Goal: Information Seeking & Learning: Learn about a topic

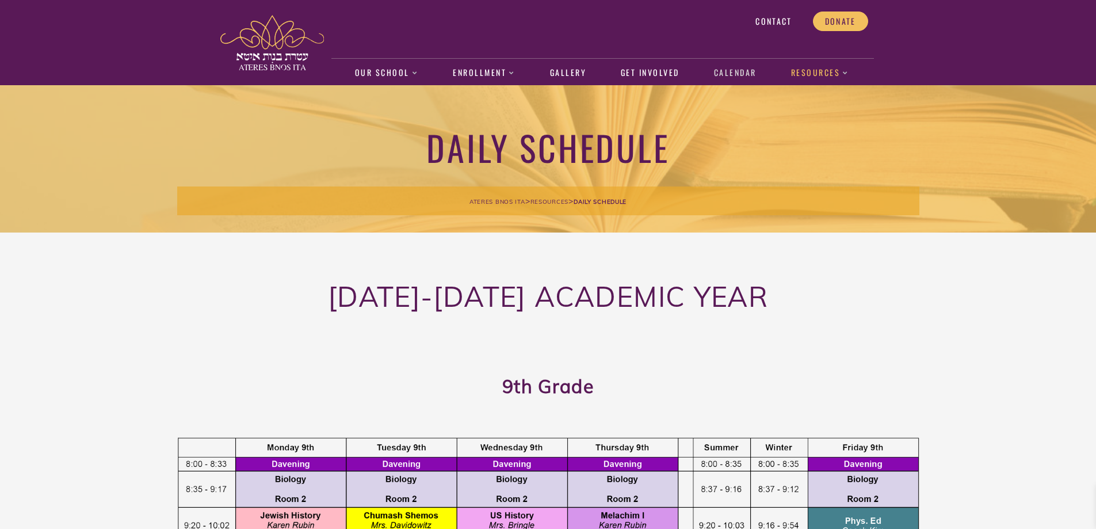
click at [741, 79] on link "Calendar" at bounding box center [735, 73] width 55 height 26
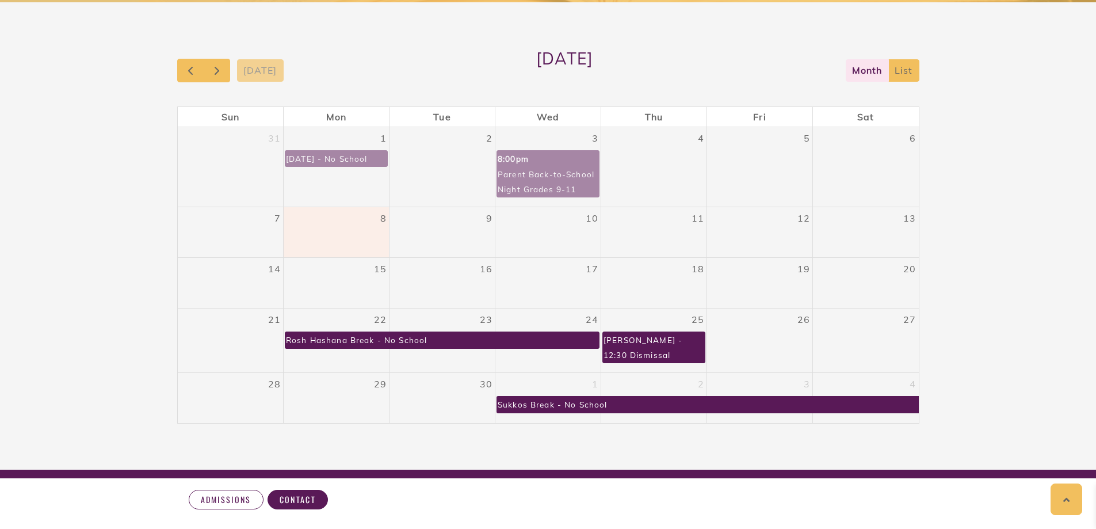
scroll to position [228, 0]
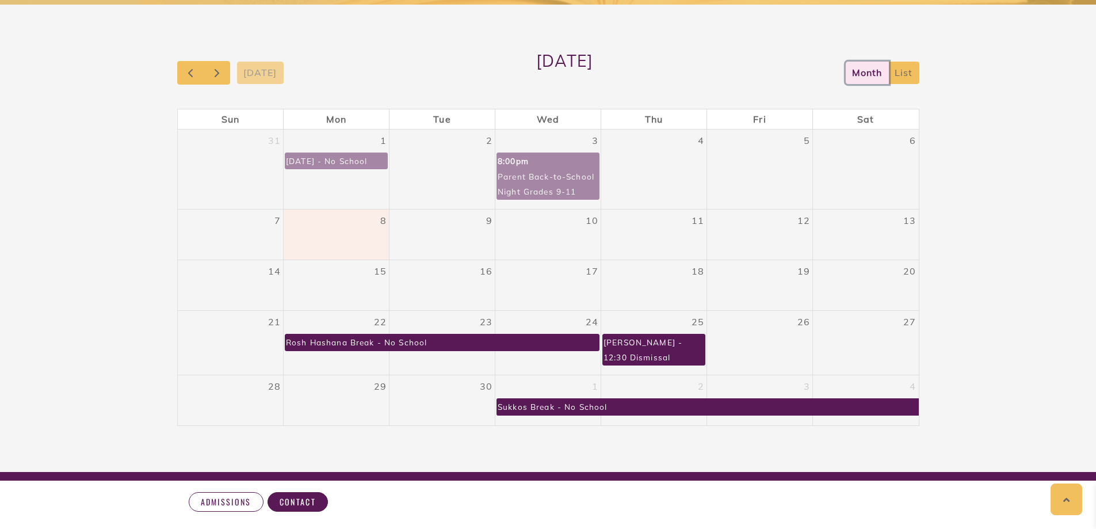
click at [855, 68] on button "month" at bounding box center [867, 73] width 43 height 22
click at [912, 72] on button "list" at bounding box center [904, 73] width 31 height 22
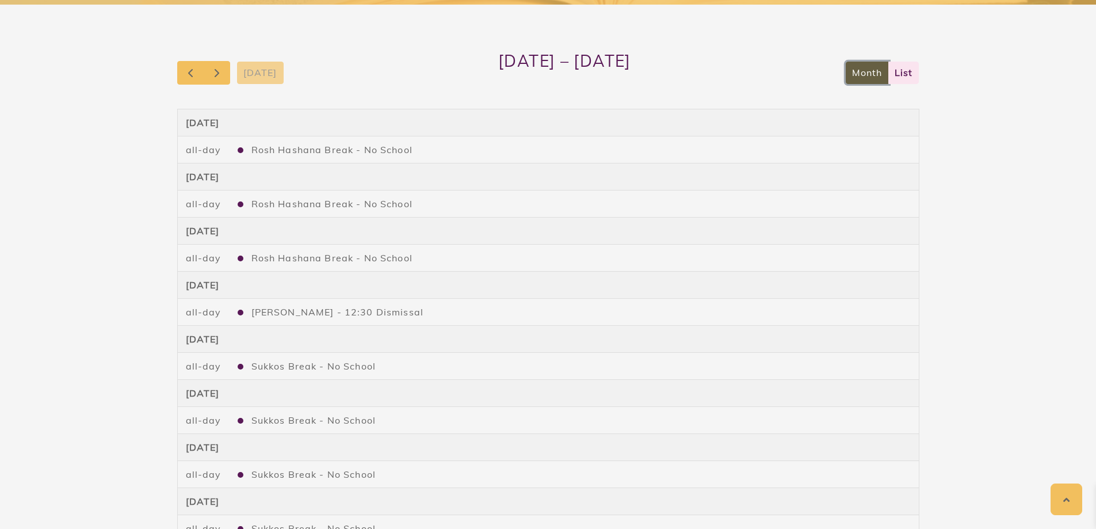
click at [860, 68] on button "month" at bounding box center [867, 73] width 43 height 22
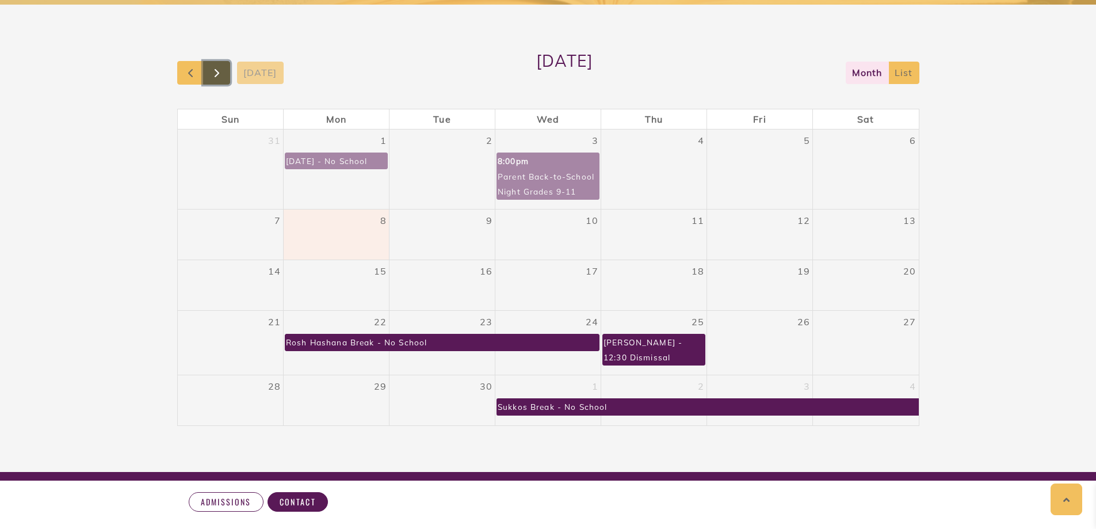
click at [226, 71] on button "button" at bounding box center [216, 73] width 27 height 24
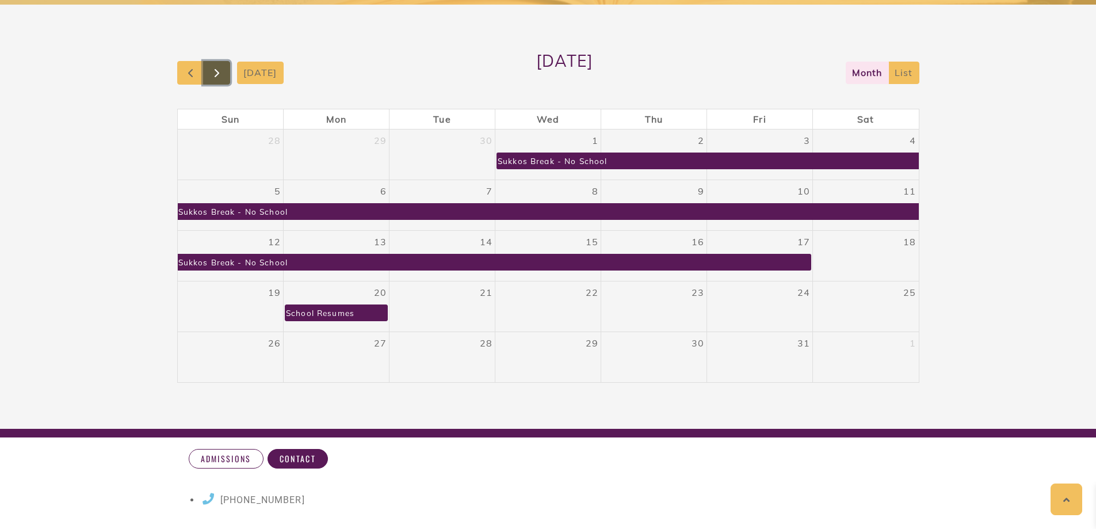
click at [226, 71] on button "button" at bounding box center [216, 73] width 27 height 24
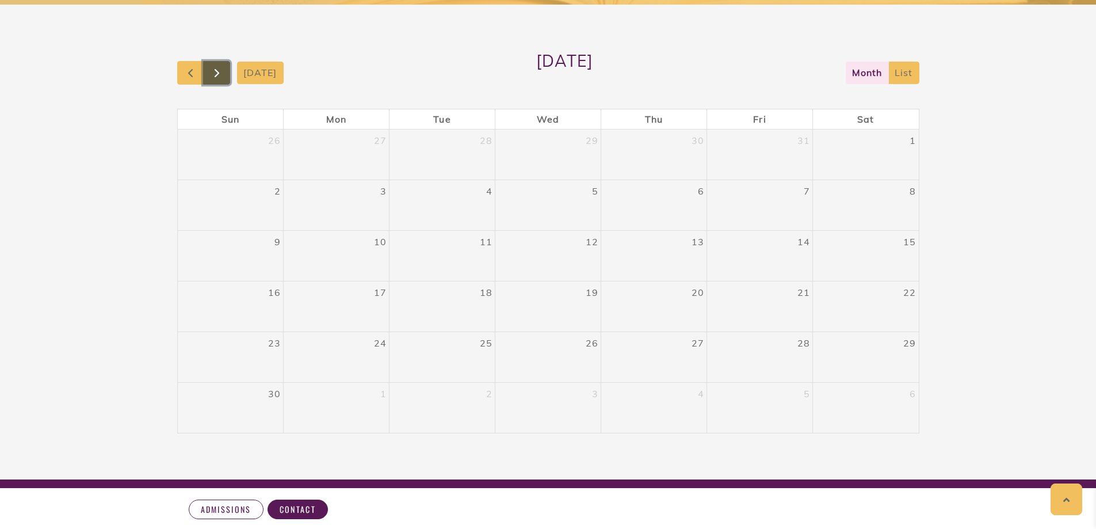
click at [226, 71] on button "button" at bounding box center [216, 73] width 27 height 24
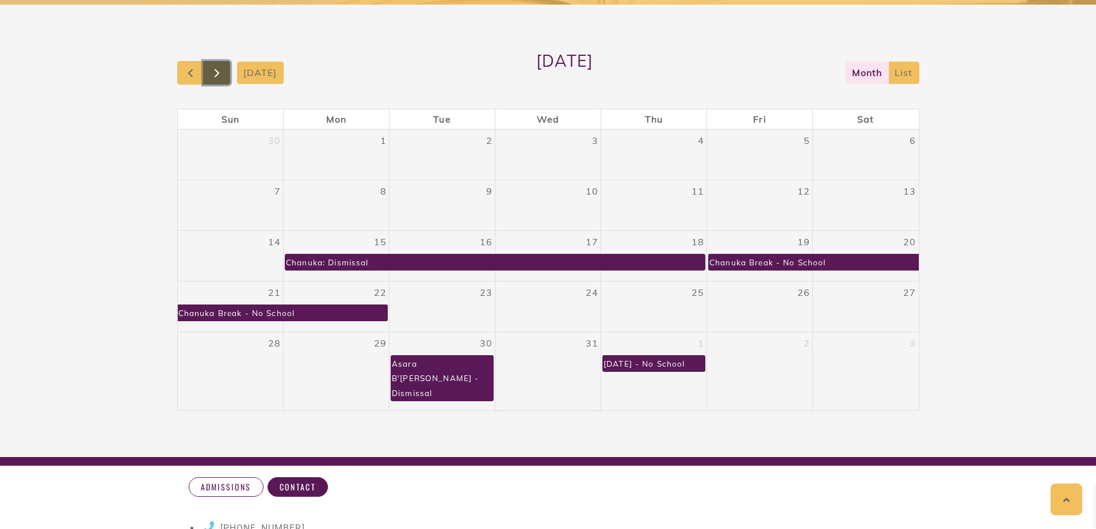
click at [226, 71] on button "button" at bounding box center [216, 73] width 27 height 24
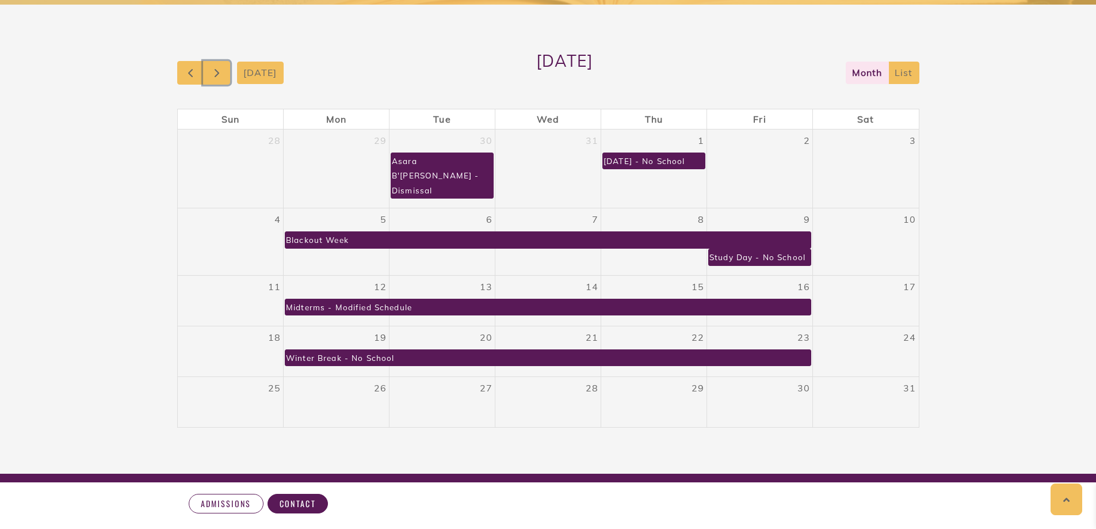
drag, startPoint x: 200, startPoint y: 318, endPoint x: 421, endPoint y: 333, distance: 221.0
click at [420, 333] on tr "18 19 Winter Break - No School 20 21 22 23 24" at bounding box center [548, 351] width 741 height 51
click at [191, 67] on span "button" at bounding box center [191, 73] width 14 height 14
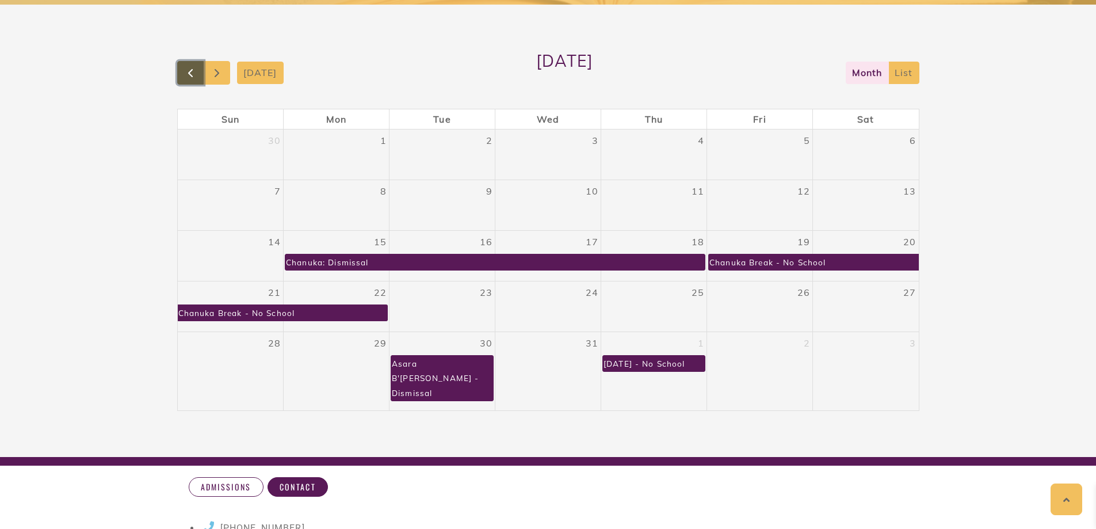
click at [191, 67] on span "button" at bounding box center [191, 73] width 14 height 14
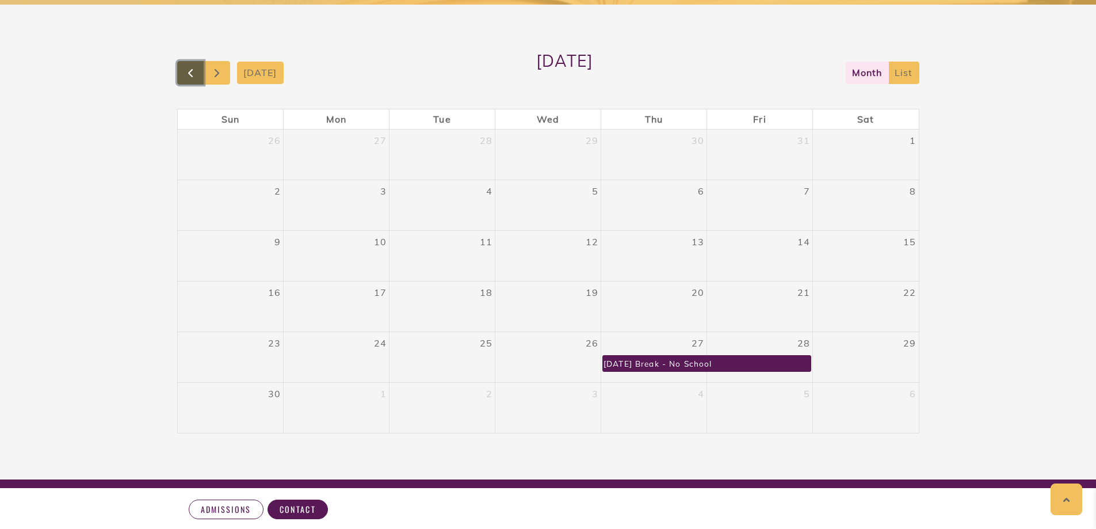
click at [191, 67] on span "button" at bounding box center [191, 73] width 14 height 14
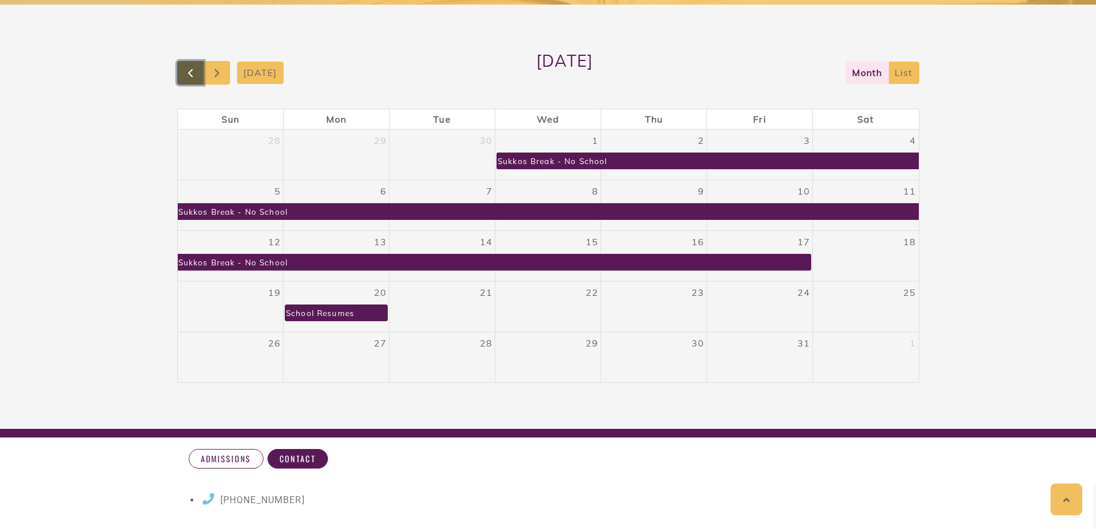
click at [191, 67] on span "button" at bounding box center [191, 73] width 14 height 14
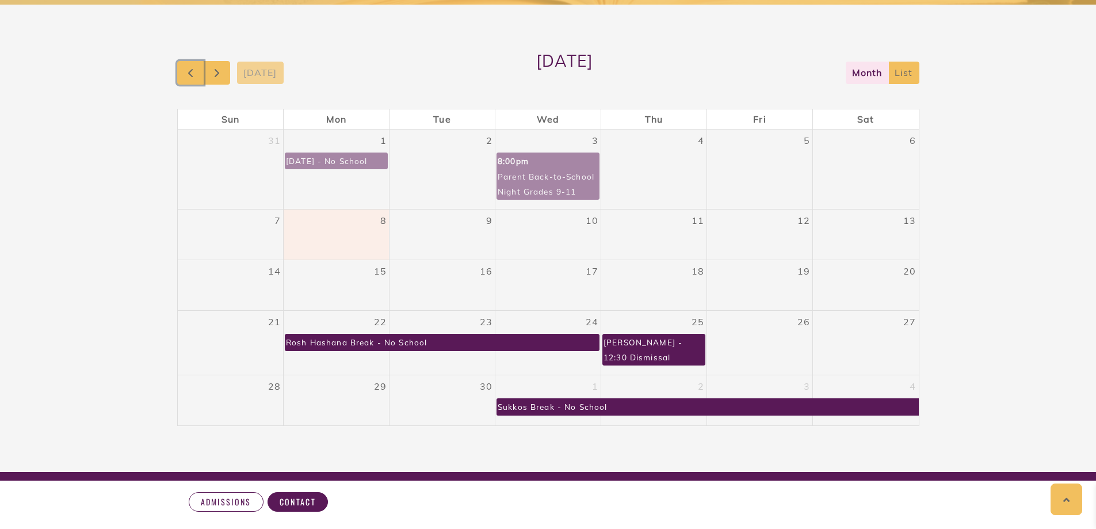
drag, startPoint x: 548, startPoint y: 180, endPoint x: 534, endPoint y: 183, distance: 14.7
click at [534, 183] on div "Parent Back-to-School Night Grades 9-11" at bounding box center [548, 184] width 102 height 31
drag, startPoint x: 382, startPoint y: 241, endPoint x: 736, endPoint y: 262, distance: 354.6
click at [735, 262] on tbody "31 1 Labor Day - No School 2 3 8:00pm Parent Back-to-School Night Grades 9-11 4…" at bounding box center [548, 278] width 741 height 296
click at [223, 79] on span "button" at bounding box center [217, 73] width 14 height 14
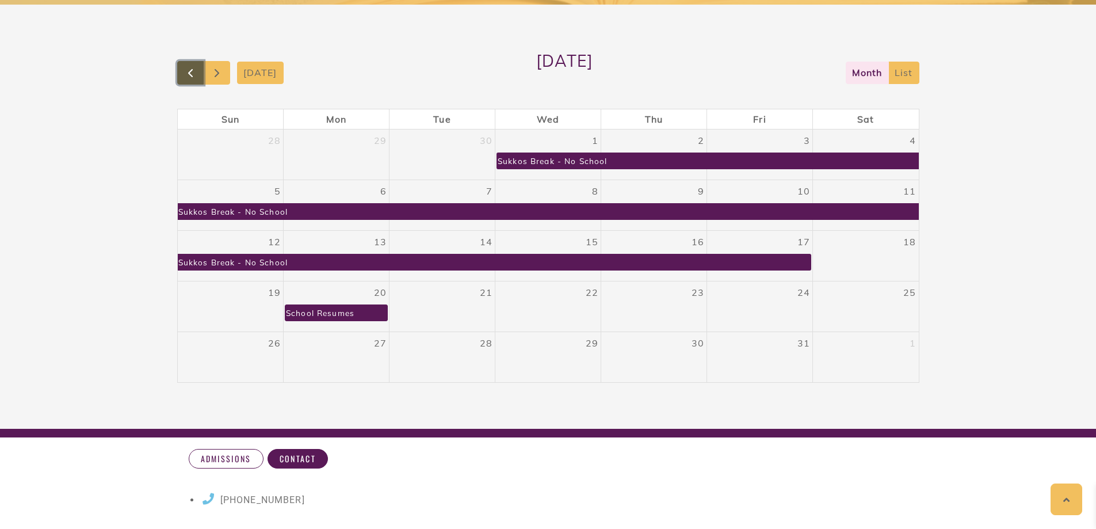
click at [185, 76] on span "button" at bounding box center [191, 73] width 14 height 14
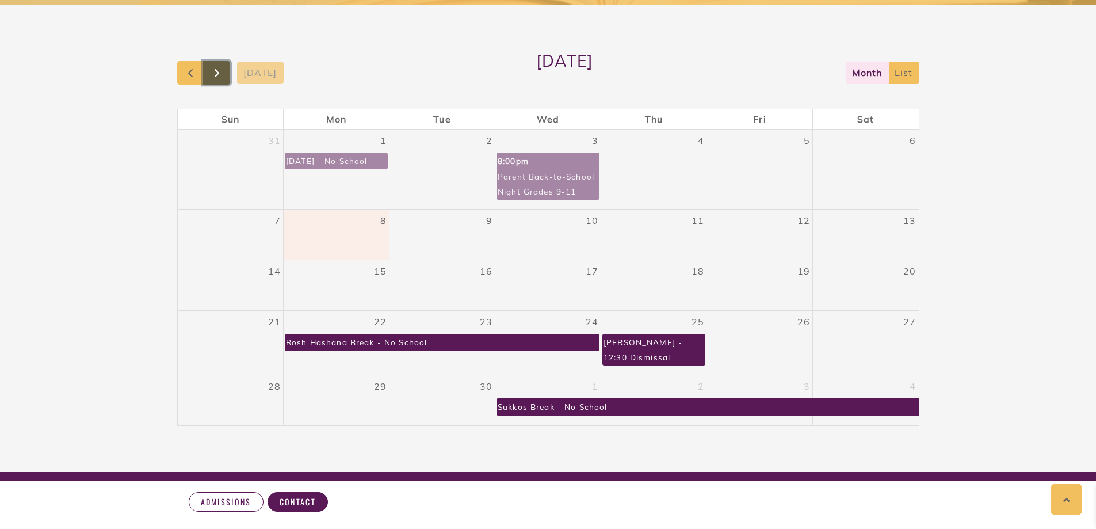
click at [218, 70] on span "button" at bounding box center [217, 73] width 14 height 14
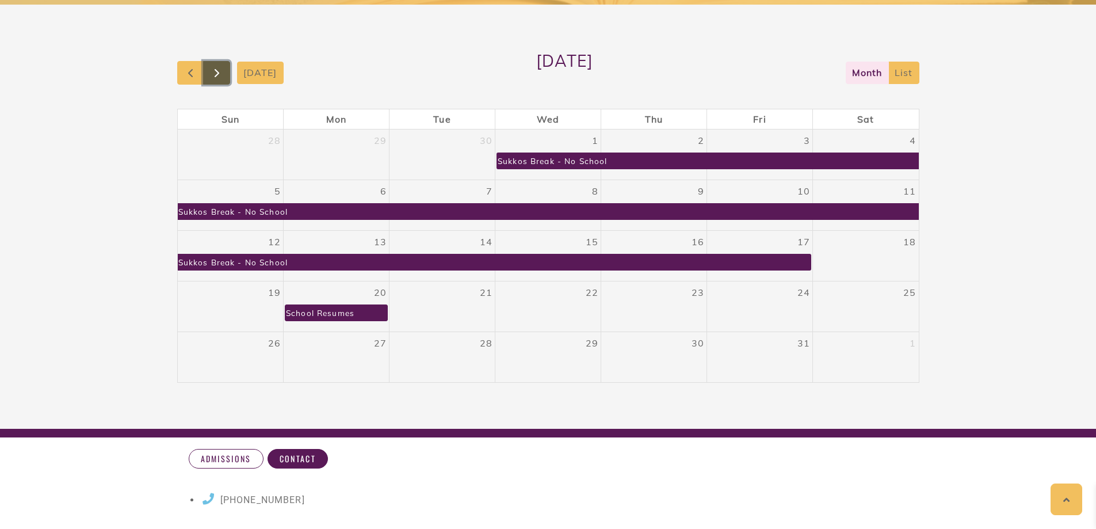
click at [224, 75] on button "button" at bounding box center [216, 73] width 27 height 24
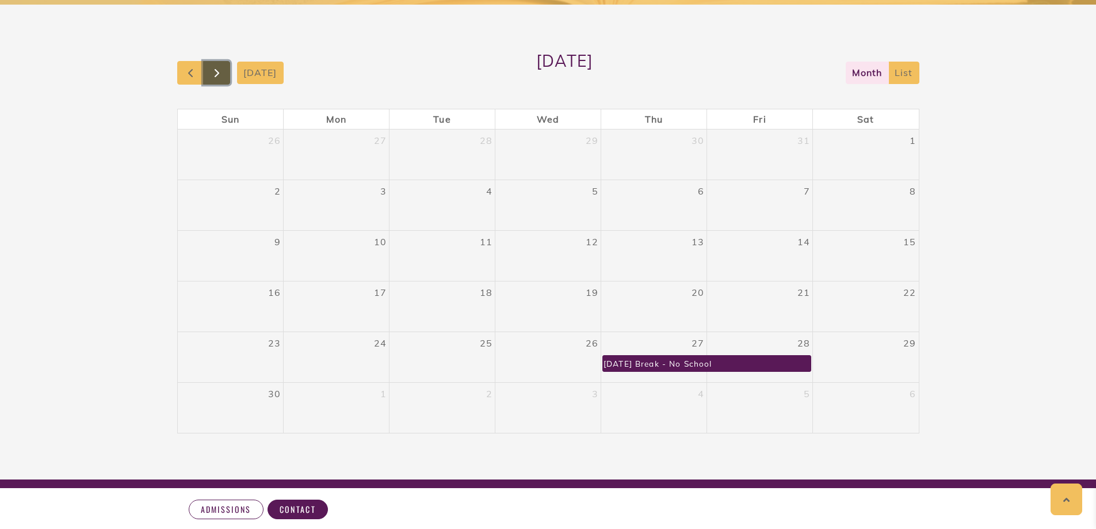
click at [224, 75] on button "button" at bounding box center [216, 73] width 27 height 24
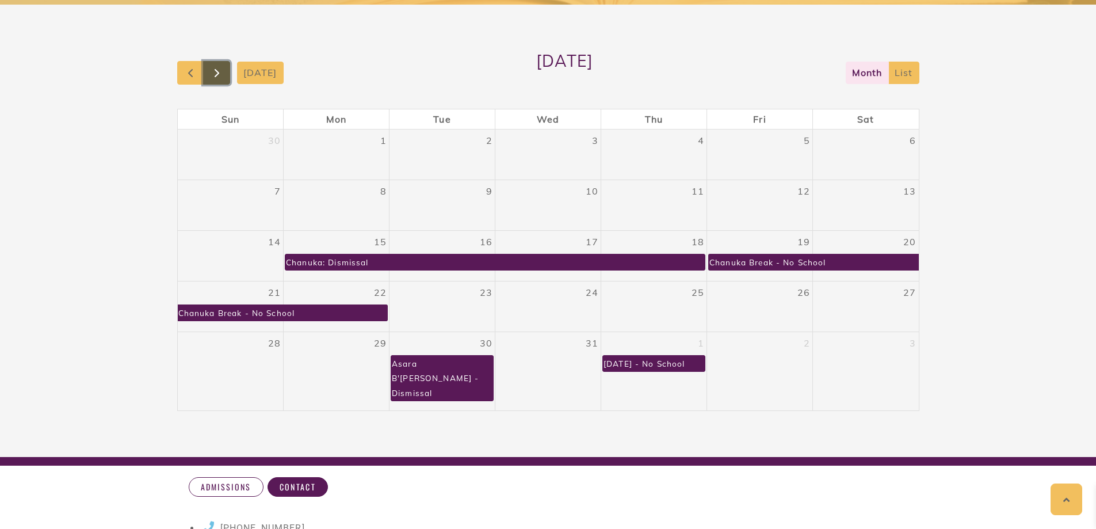
click at [208, 73] on button "button" at bounding box center [216, 73] width 27 height 24
